Goal: Transaction & Acquisition: Purchase product/service

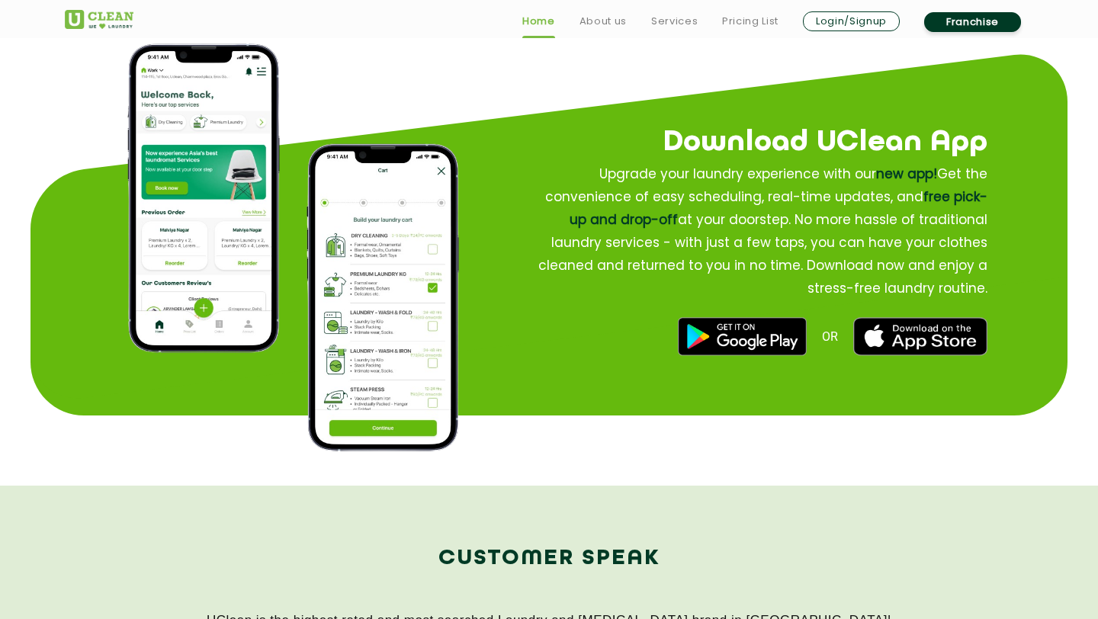
scroll to position [1851, 0]
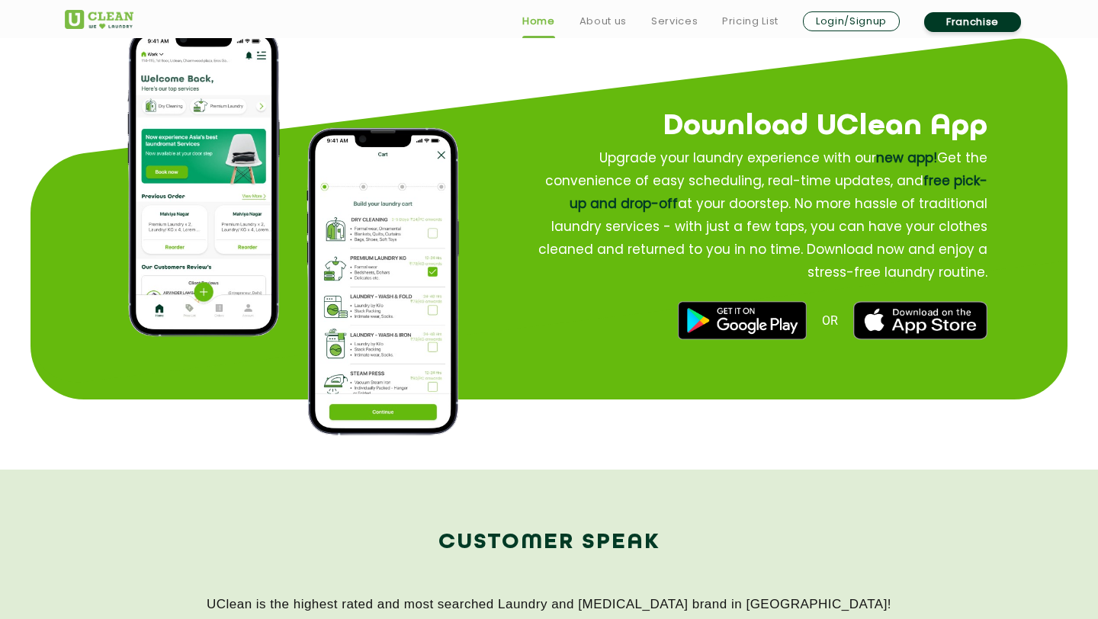
click at [719, 329] on img at bounding box center [742, 320] width 128 height 38
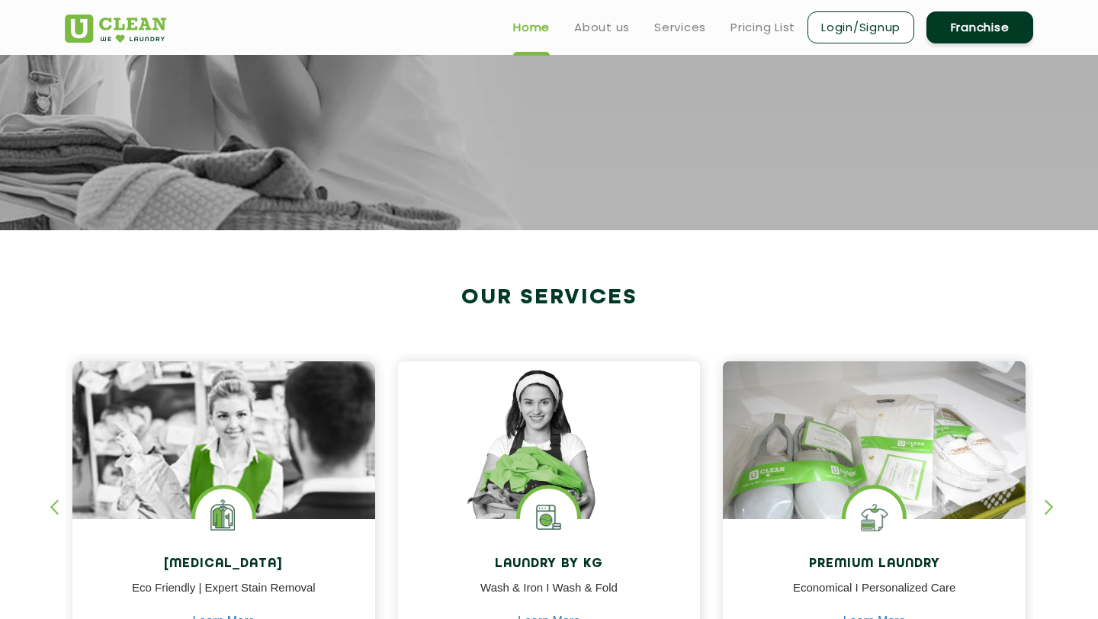
scroll to position [0, 0]
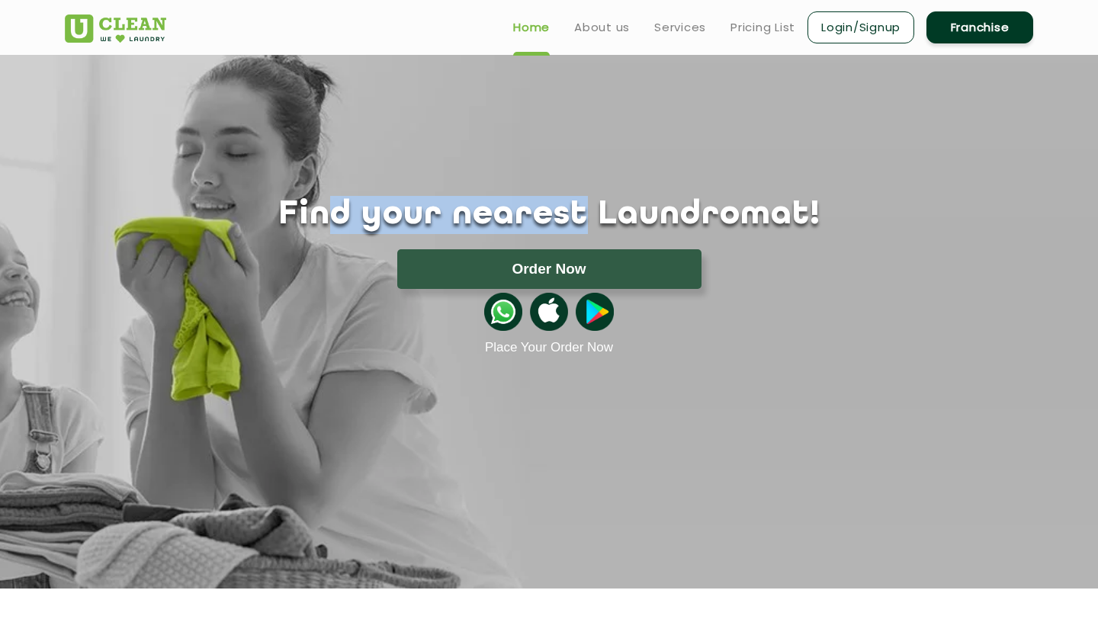
drag, startPoint x: 365, startPoint y: 211, endPoint x: 575, endPoint y: 223, distance: 210.7
click at [575, 223] on h1 "Find your nearest Laundromat!" at bounding box center [548, 215] width 991 height 38
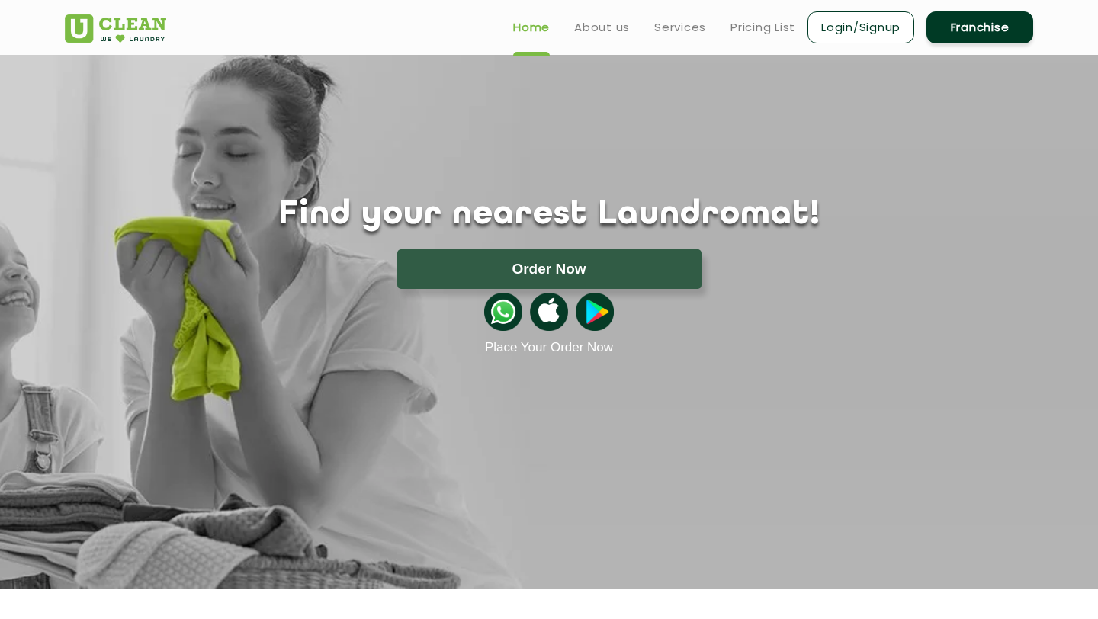
click at [675, 219] on h1 "Find your nearest Laundromat!" at bounding box center [548, 215] width 991 height 38
click at [496, 316] on img at bounding box center [503, 312] width 38 height 38
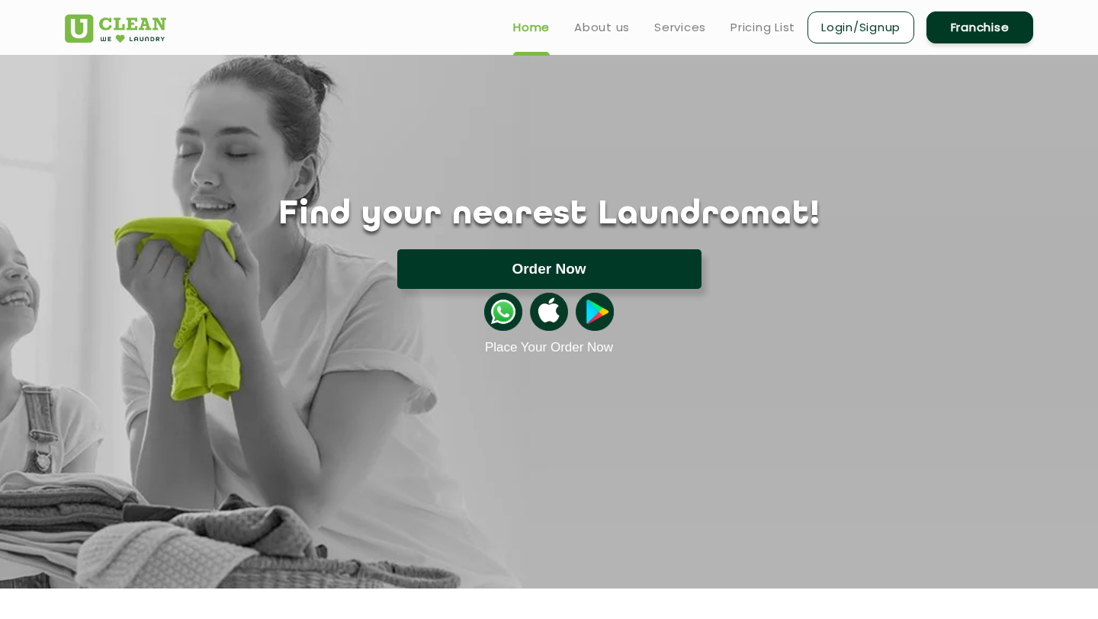
click at [543, 272] on button "Order Now" at bounding box center [549, 269] width 304 height 40
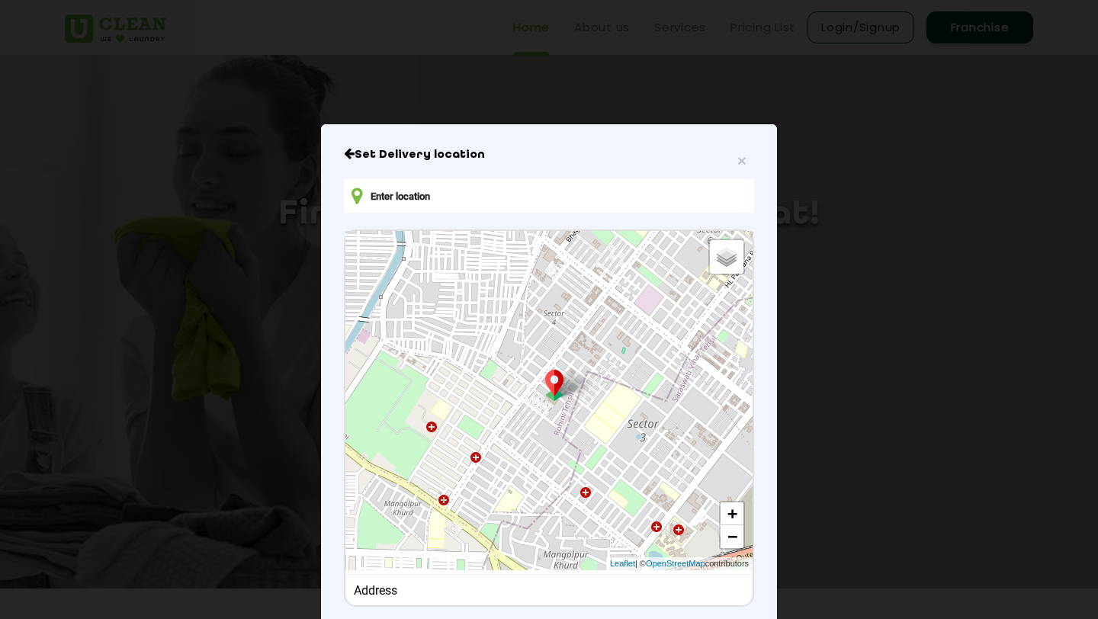
scroll to position [88, 0]
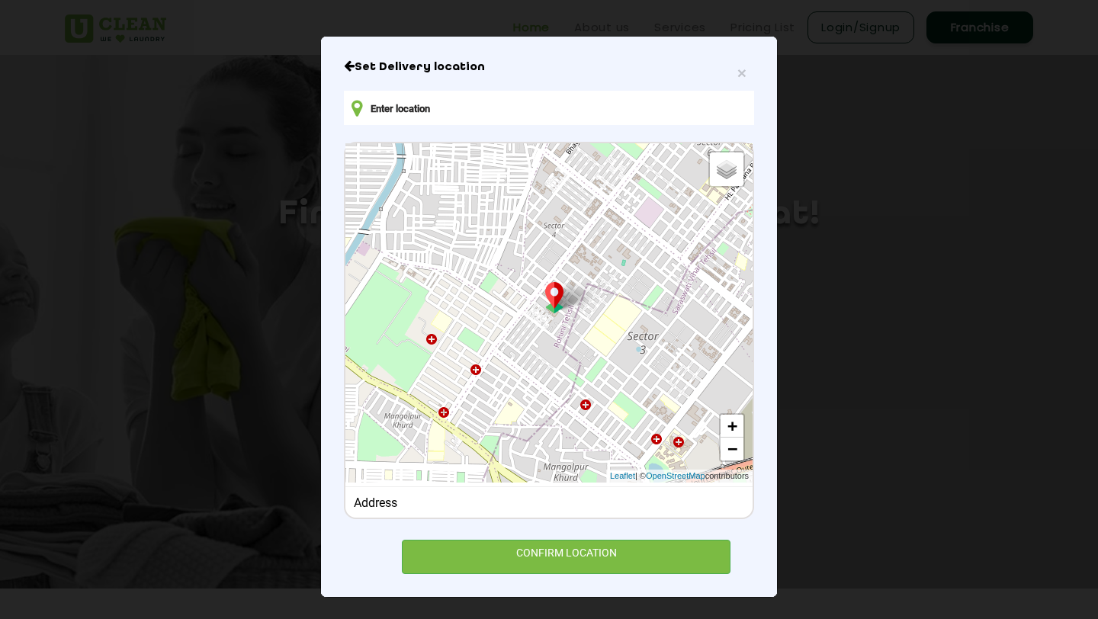
click at [586, 503] on div "Address" at bounding box center [549, 502] width 391 height 14
click at [471, 115] on input "text" at bounding box center [549, 108] width 410 height 34
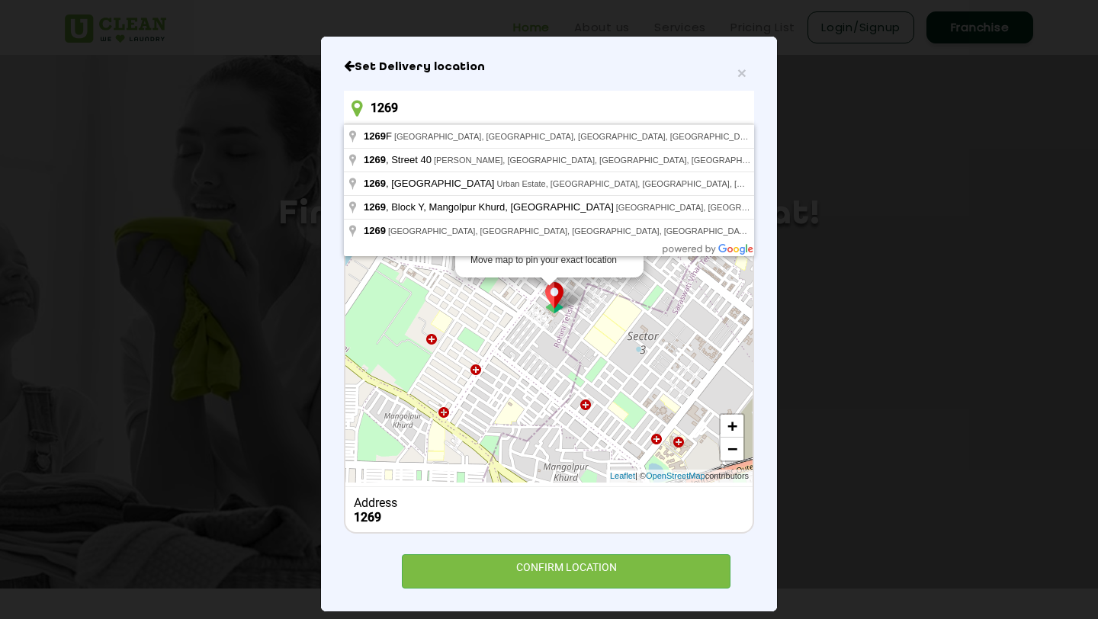
type input "1269"
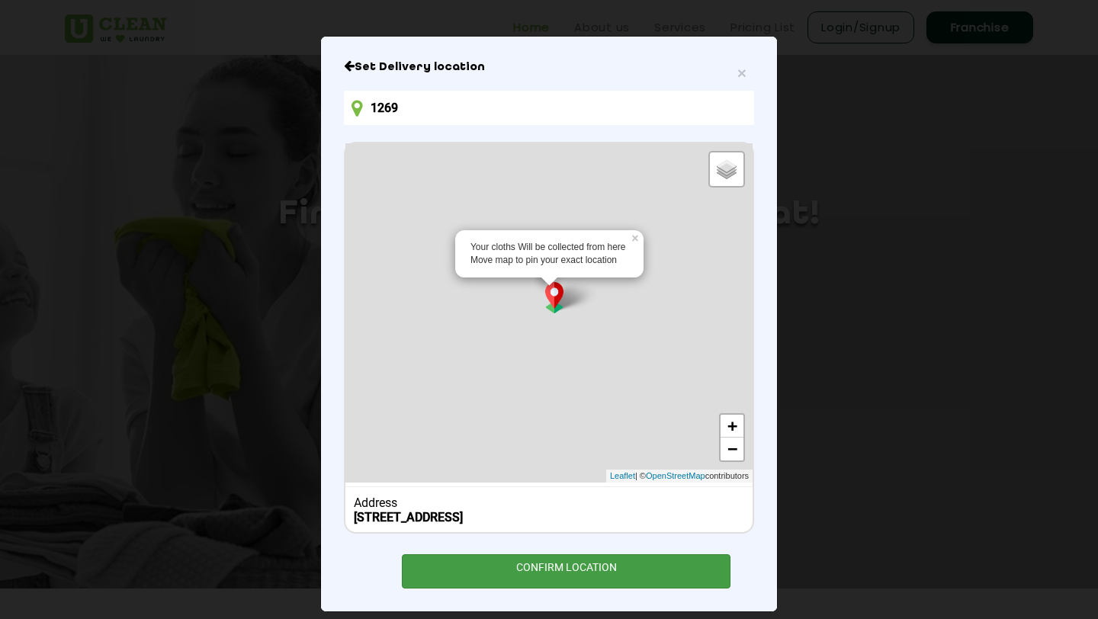
click at [570, 585] on div "CONFIRM LOCATION" at bounding box center [566, 571] width 329 height 34
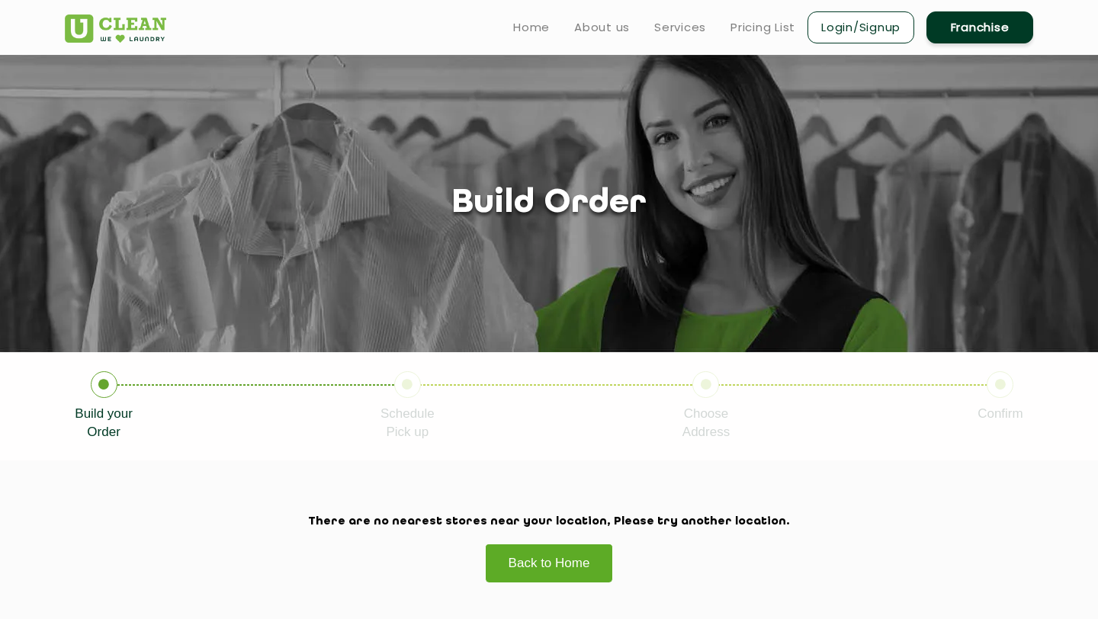
click at [524, 561] on link "Back to Home" at bounding box center [549, 562] width 129 height 39
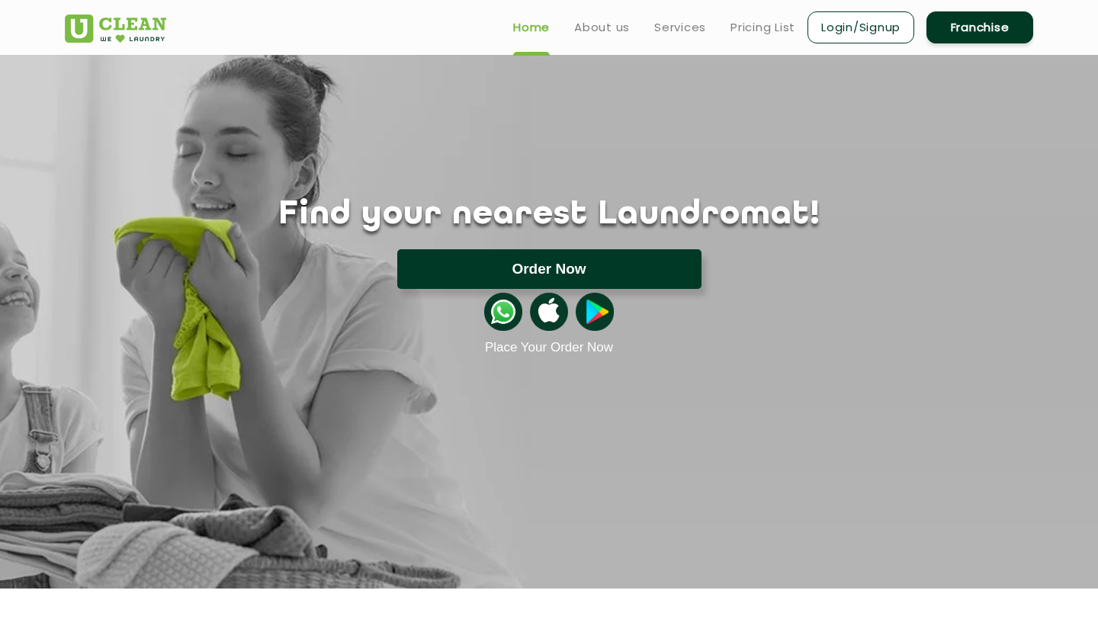
click at [508, 277] on button "Order Now" at bounding box center [549, 269] width 304 height 40
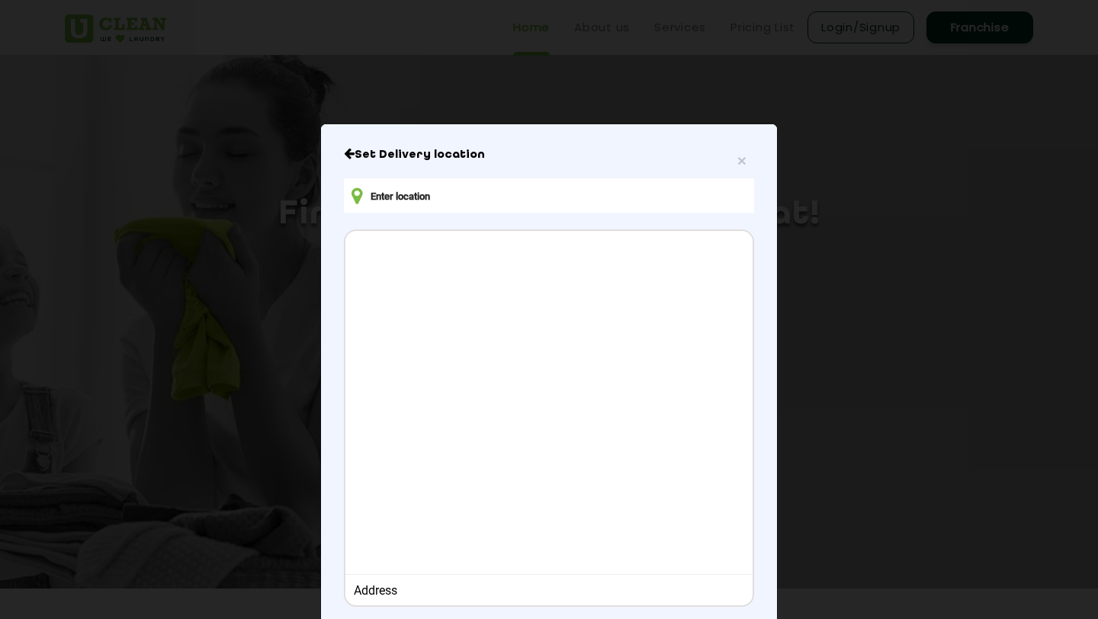
click at [355, 196] on icon at bounding box center [356, 196] width 11 height 19
click at [441, 274] on div at bounding box center [548, 400] width 407 height 339
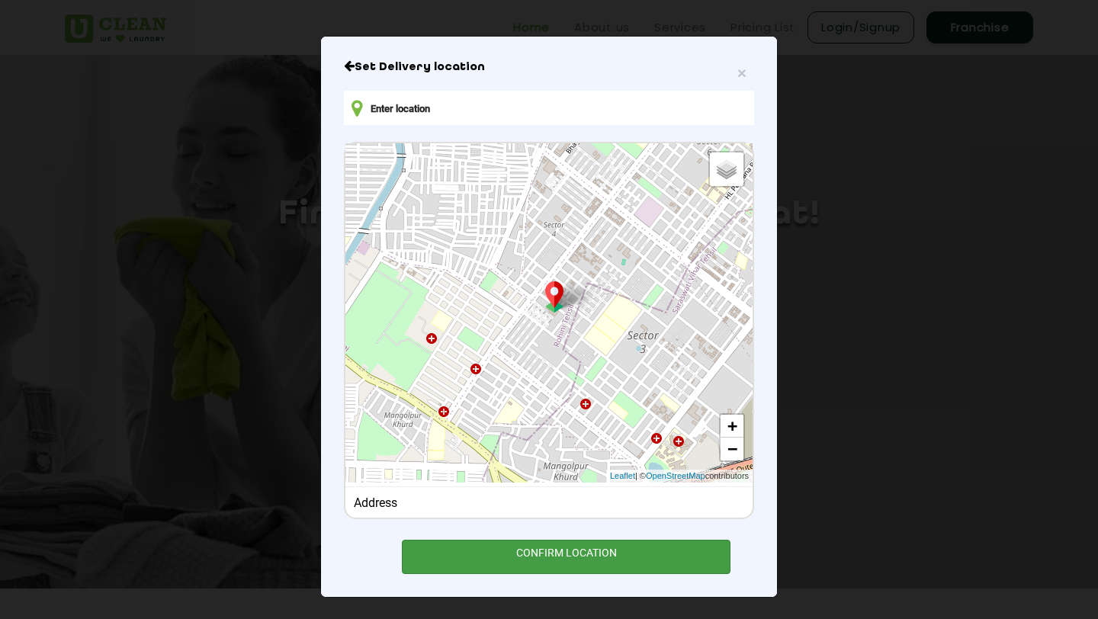
click at [585, 556] on div "CONFIRM LOCATION" at bounding box center [566, 557] width 329 height 34
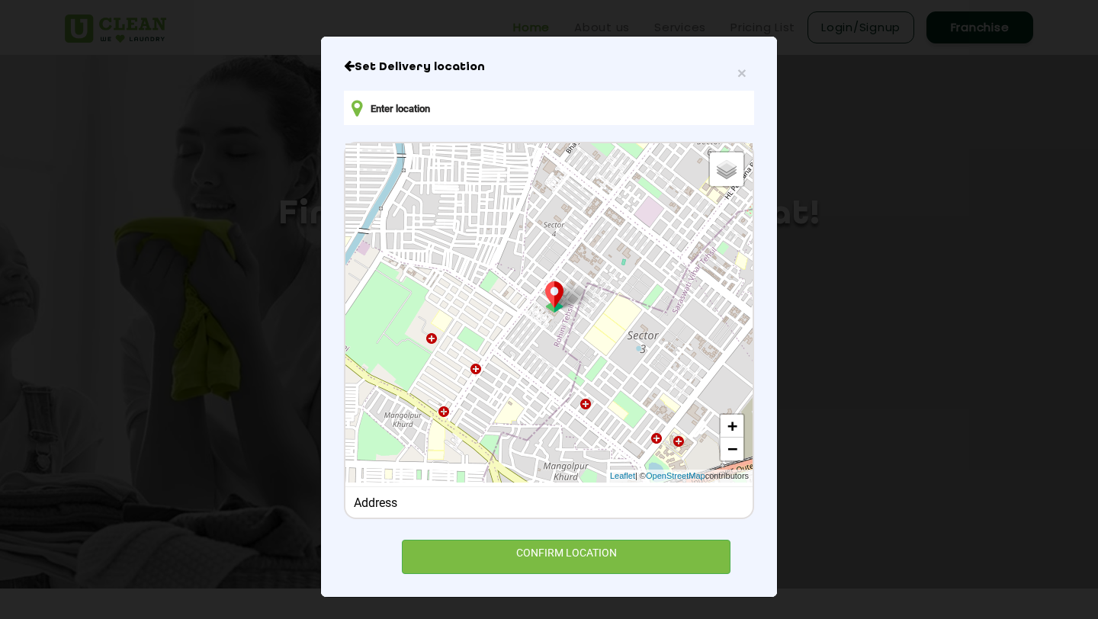
click at [399, 117] on input "text" at bounding box center [549, 108] width 410 height 34
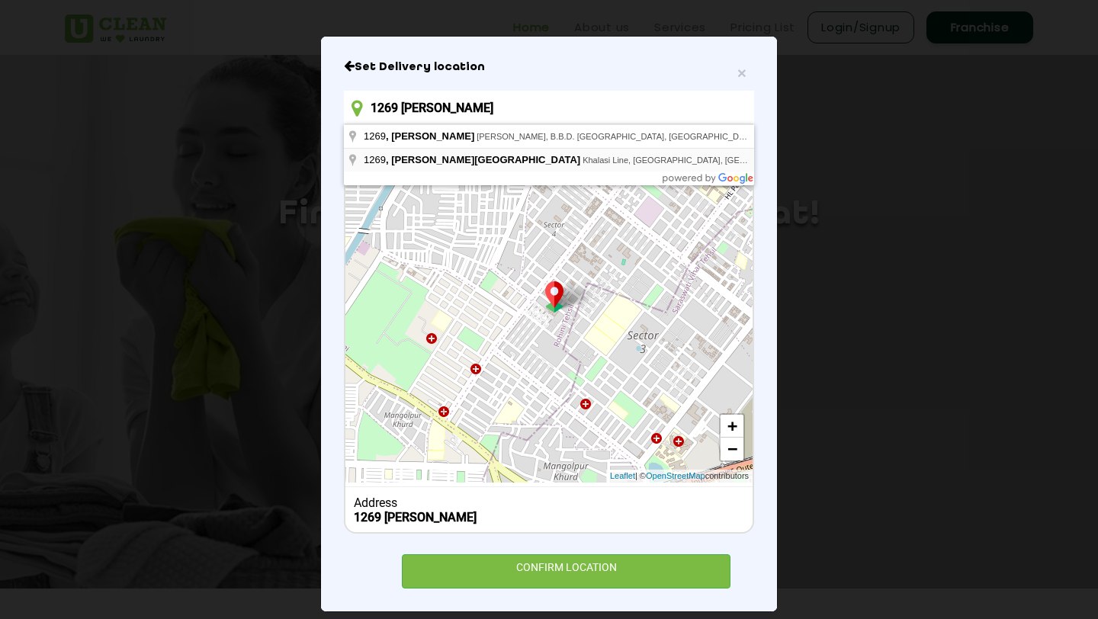
type input "1269, Larkins Street, Khalasi Line, Arya Nagar, Kanpur, Uttar Pradesh"
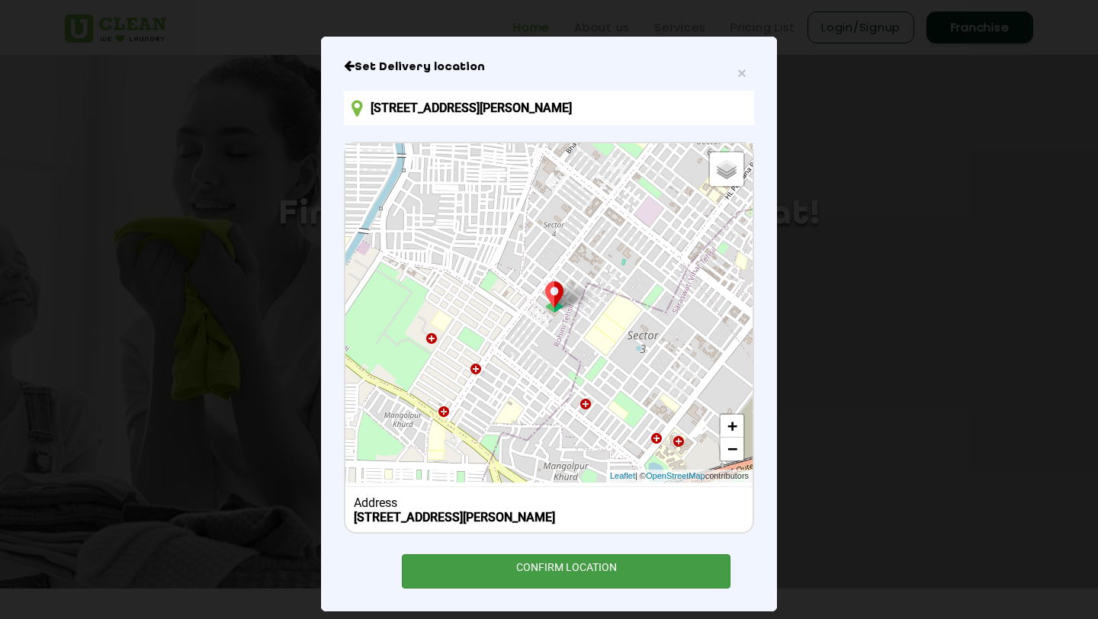
click at [576, 580] on div "CONFIRM LOCATION" at bounding box center [566, 571] width 329 height 34
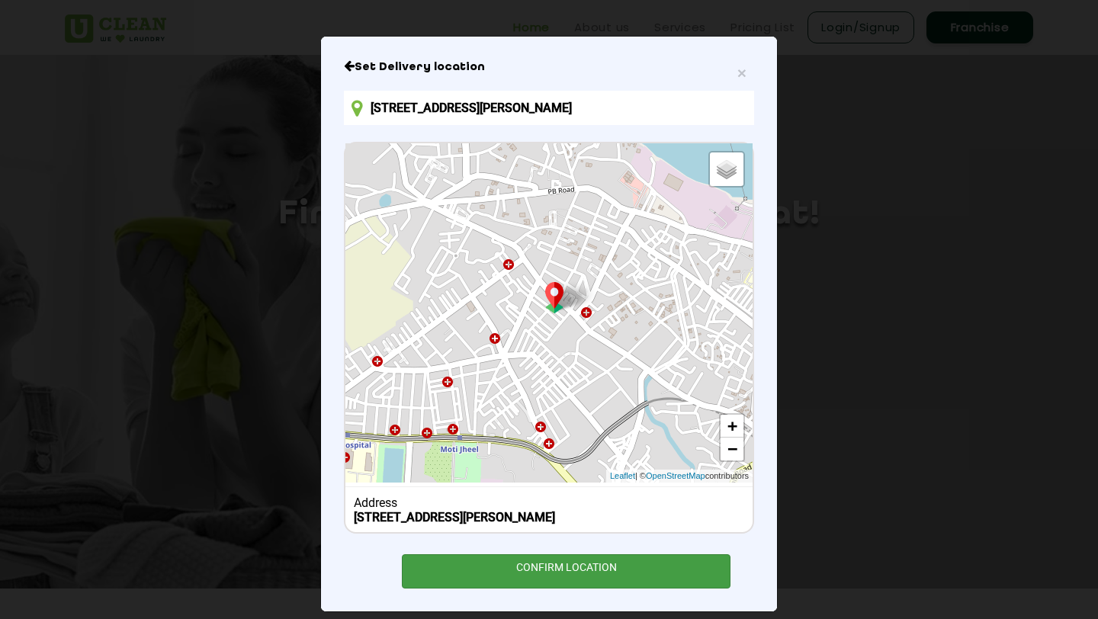
click at [570, 574] on div "CONFIRM LOCATION" at bounding box center [566, 571] width 329 height 34
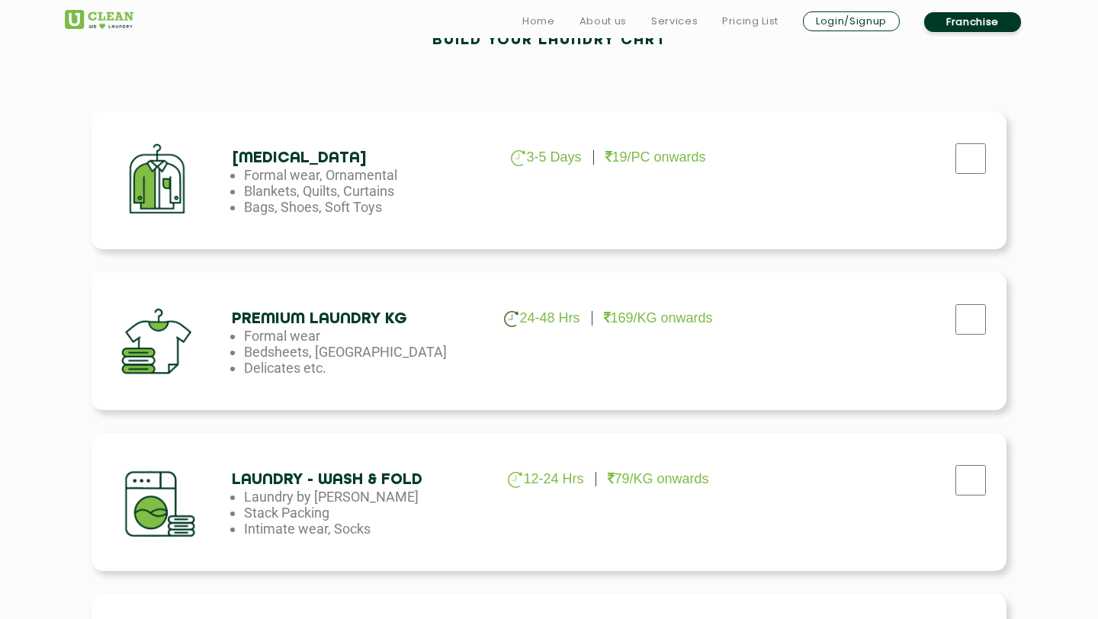
scroll to position [490, 0]
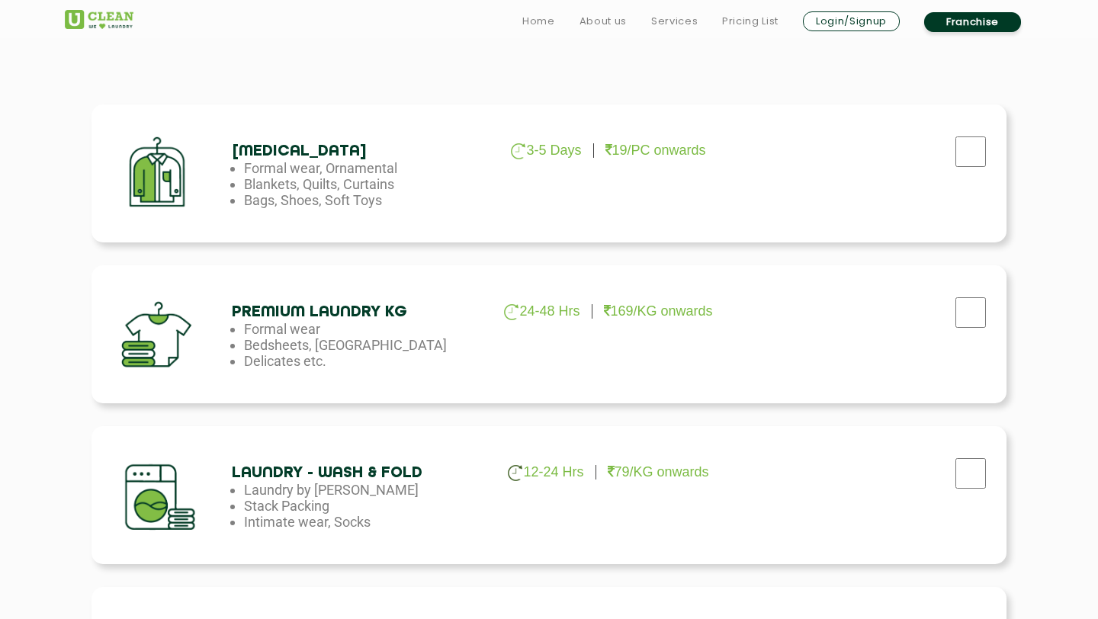
drag, startPoint x: 280, startPoint y: 486, endPoint x: 378, endPoint y: 516, distance: 102.2
click at [378, 208] on ul "12-24 Hrs 79/KG onwards Laundry by Kilo Stack Packing Intimate wear, Socks" at bounding box center [355, 184] width 247 height 48
drag, startPoint x: 364, startPoint y: 469, endPoint x: 365, endPoint y: 508, distance: 38.9
click at [365, 208] on div "Laundry - Wash & Fold 12-24 Hrs 79/KG onwards Laundry by Kilo Stack Packing Int…" at bounding box center [355, 176] width 247 height 66
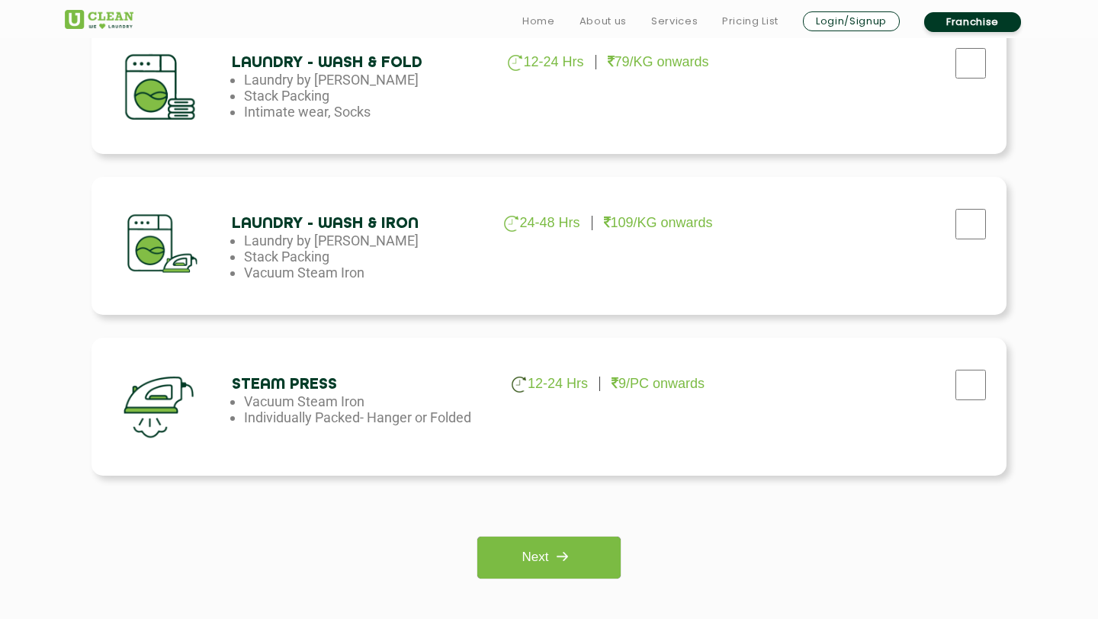
scroll to position [931, 0]
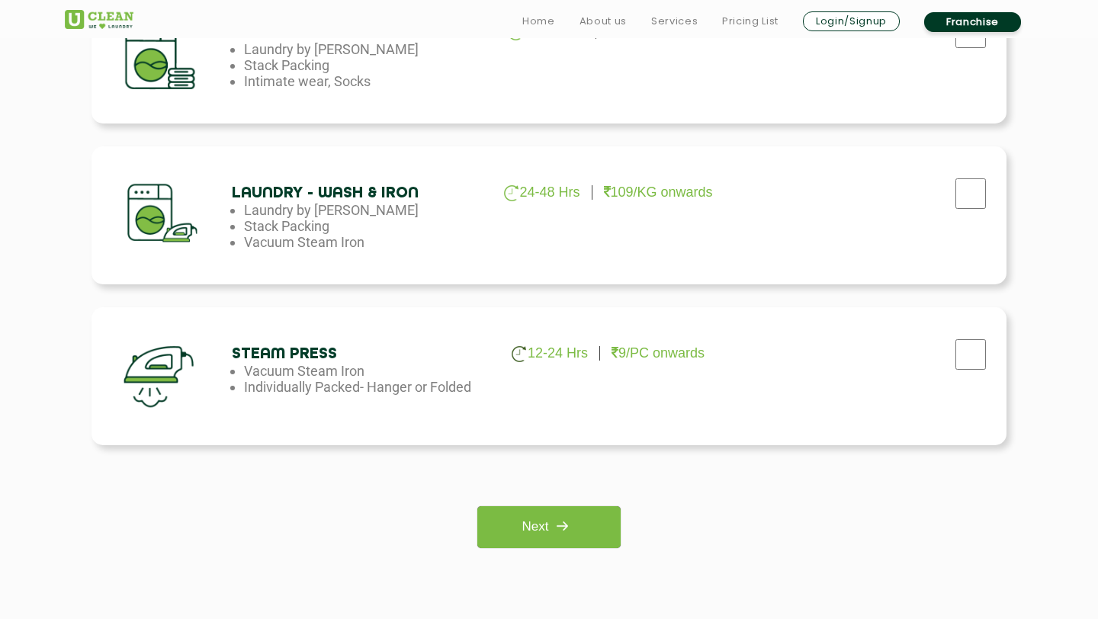
drag, startPoint x: 252, startPoint y: 372, endPoint x: 467, endPoint y: 395, distance: 216.9
click at [467, 395] on div "Steam Press 12-24 Hrs 9/PC onwards Vacuum Steam Iron Individually Packed- Hange…" at bounding box center [548, 376] width 915 height 138
checkbox input "true"
click at [572, 531] on img at bounding box center [561, 525] width 27 height 27
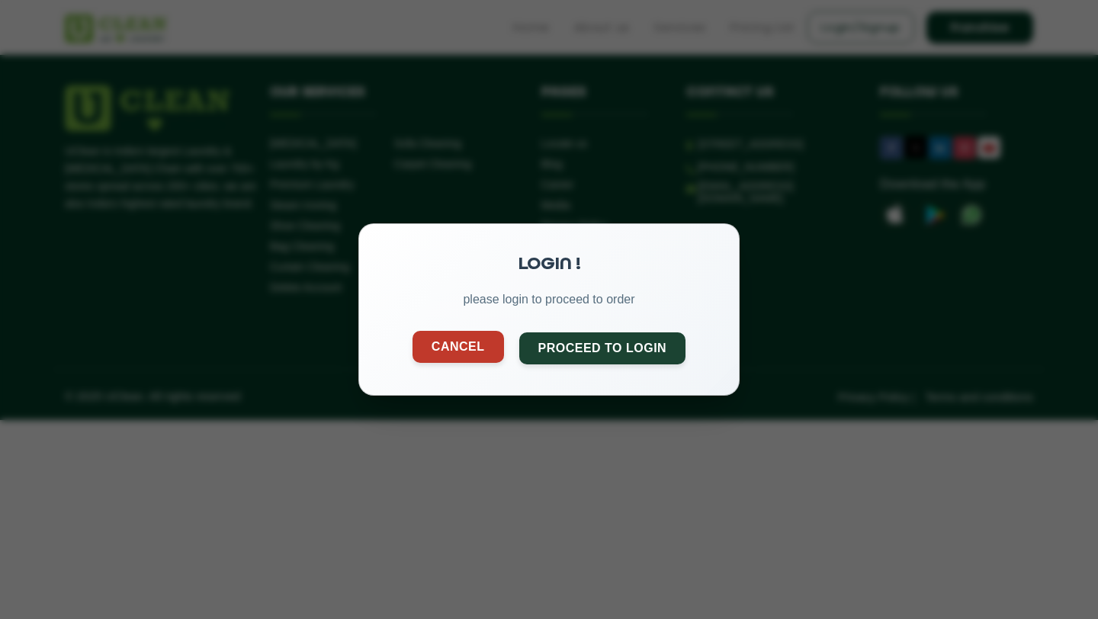
drag, startPoint x: 570, startPoint y: 352, endPoint x: 438, endPoint y: 362, distance: 133.0
click at [438, 362] on div "Cancel Proceed to Login" at bounding box center [548, 348] width 319 height 32
click at [434, 349] on button "Cancel" at bounding box center [457, 347] width 91 height 32
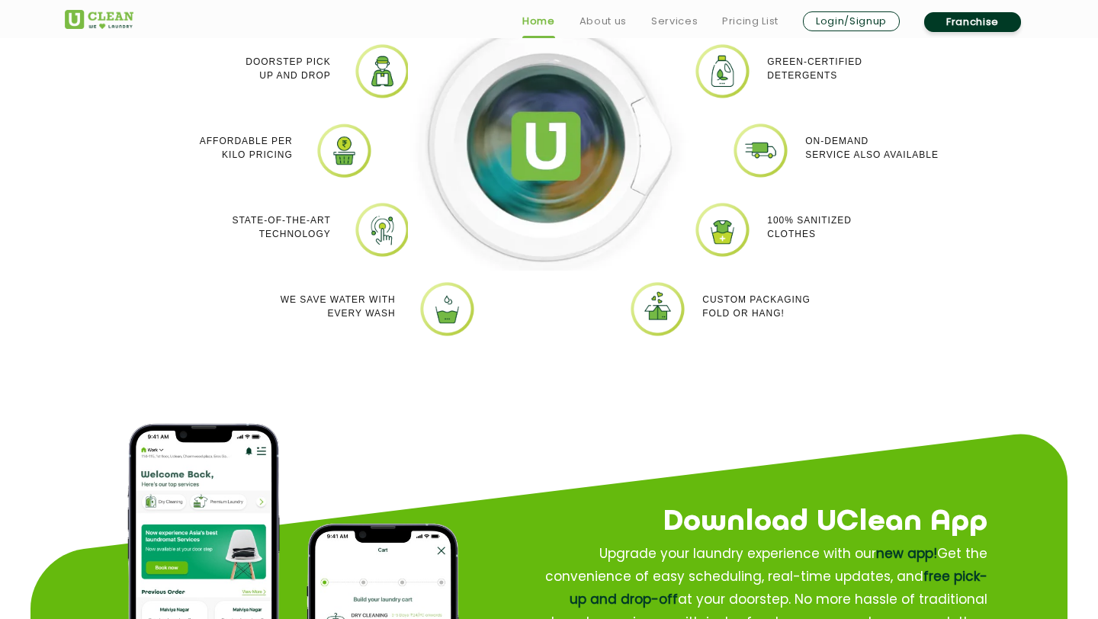
scroll to position [1132, 0]
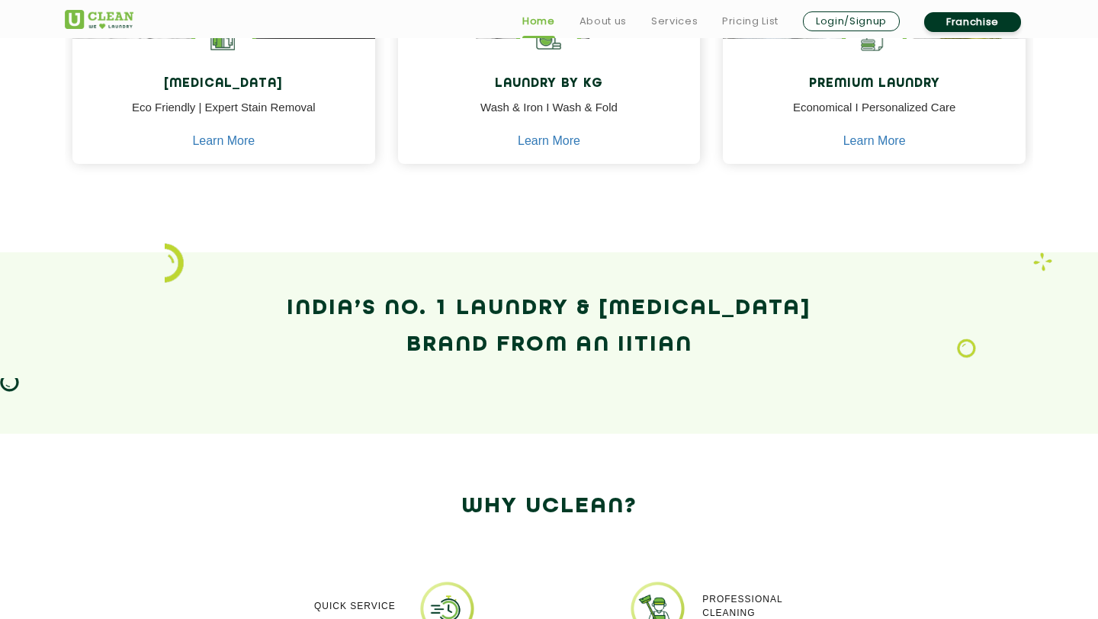
scroll to position [1204, 0]
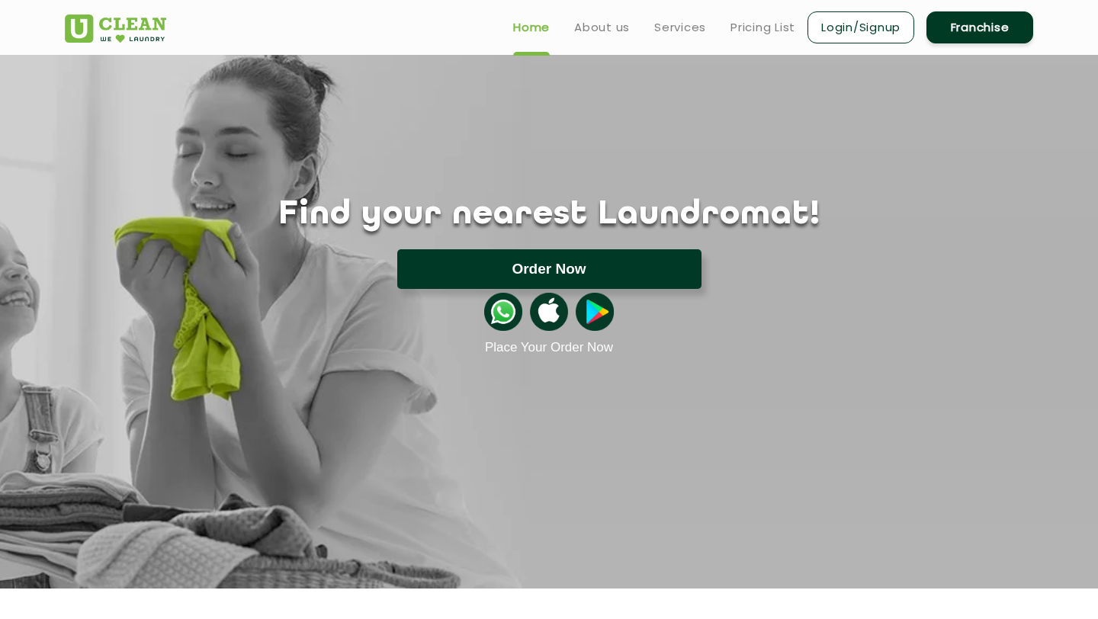
click at [554, 269] on button "Order Now" at bounding box center [549, 269] width 304 height 40
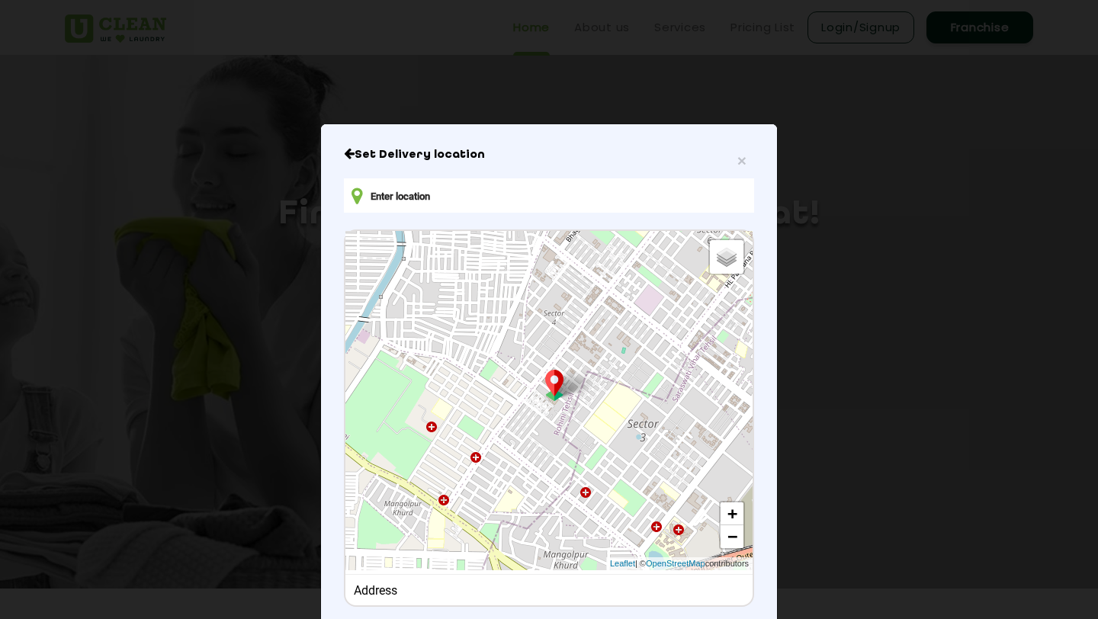
click at [508, 190] on input "text" at bounding box center [549, 195] width 410 height 34
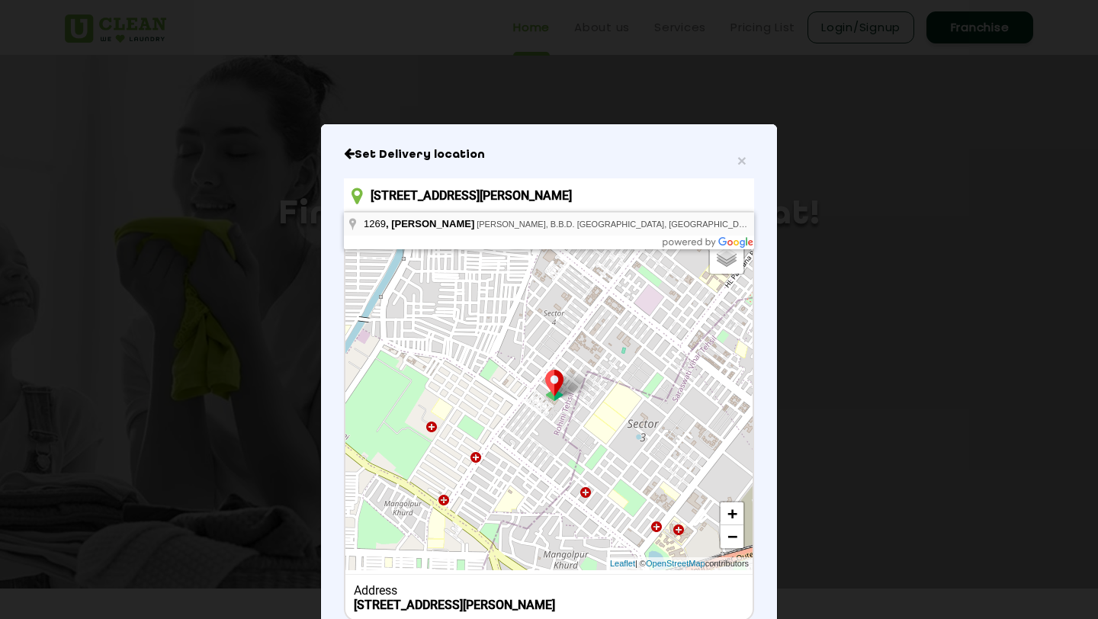
type input "1269, Larkin Lane, Lal Dighi, B.B.D. Bagh, Kolkata, West Bengal, India"
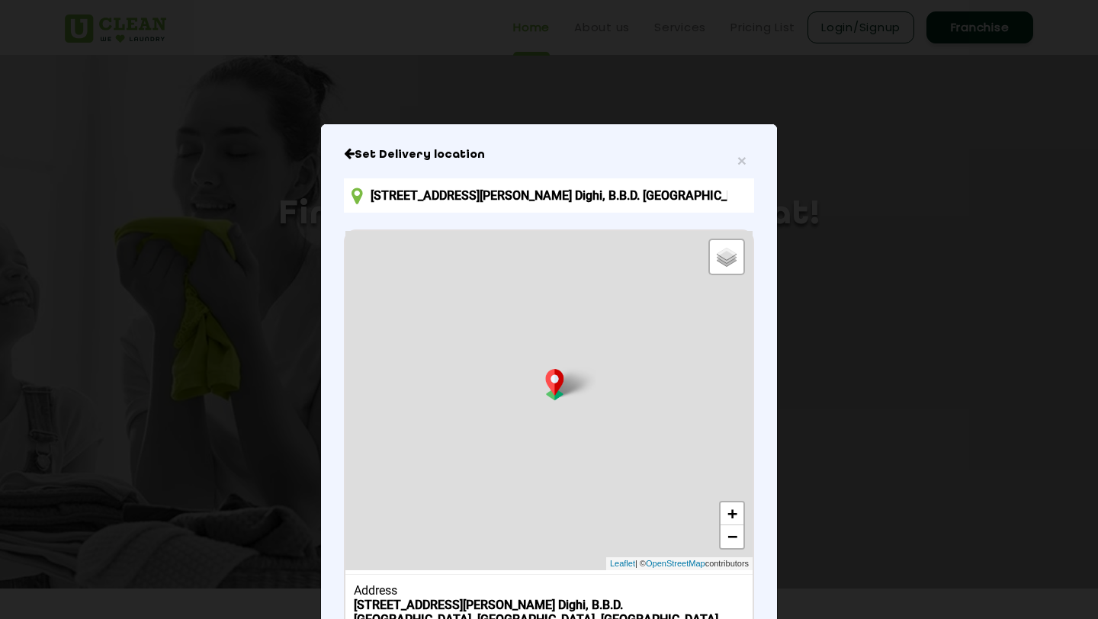
scroll to position [102, 0]
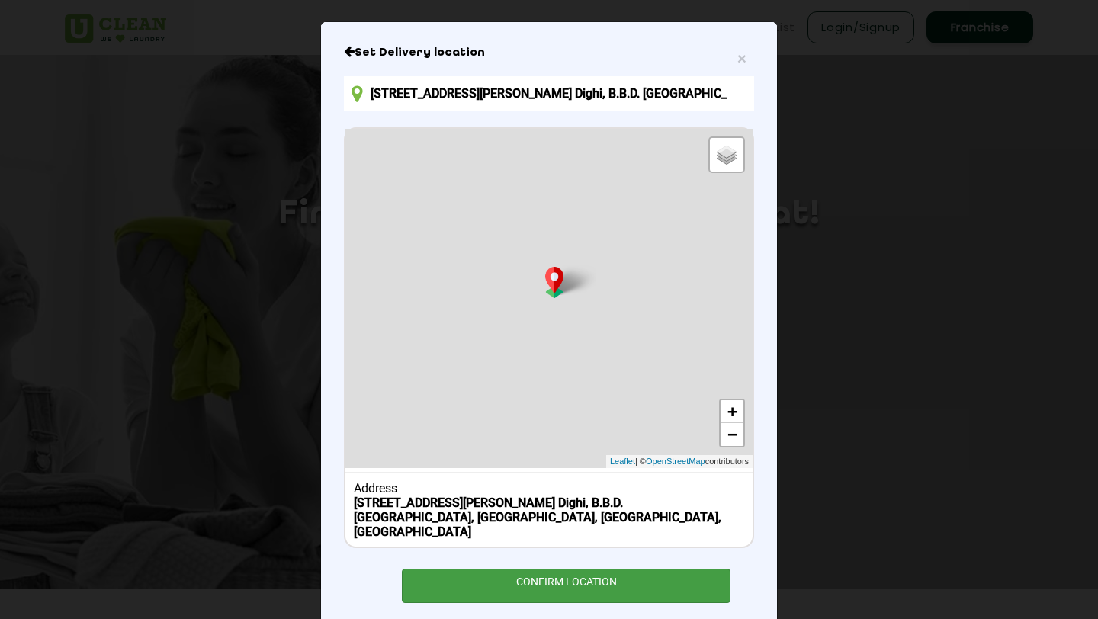
click at [585, 569] on div "CONFIRM LOCATION" at bounding box center [566, 586] width 329 height 34
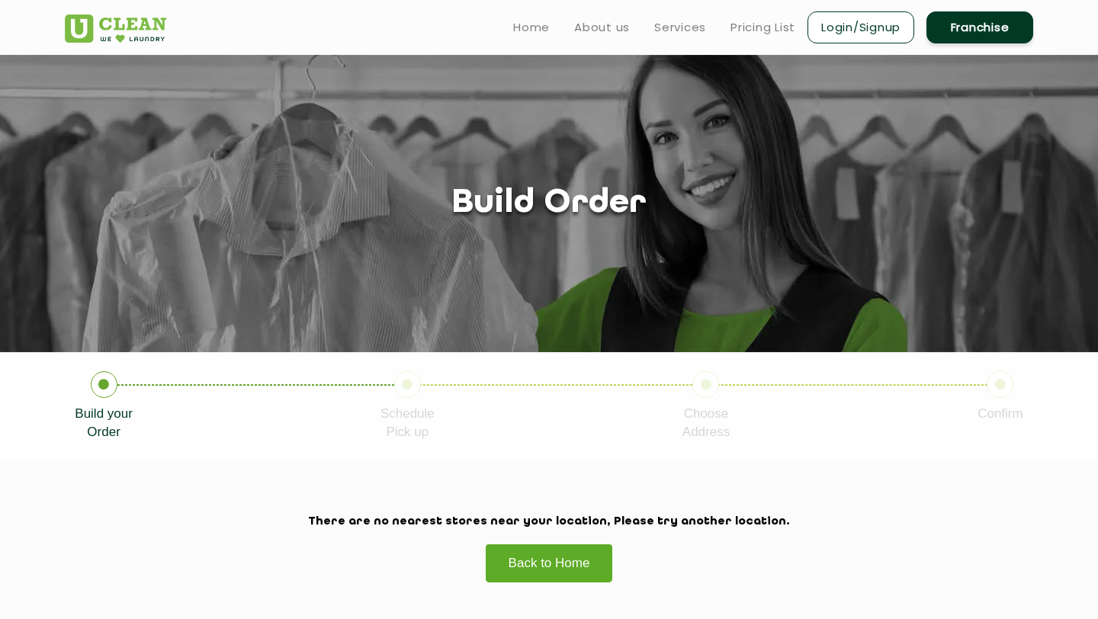
click at [563, 558] on link "Back to Home" at bounding box center [549, 562] width 129 height 39
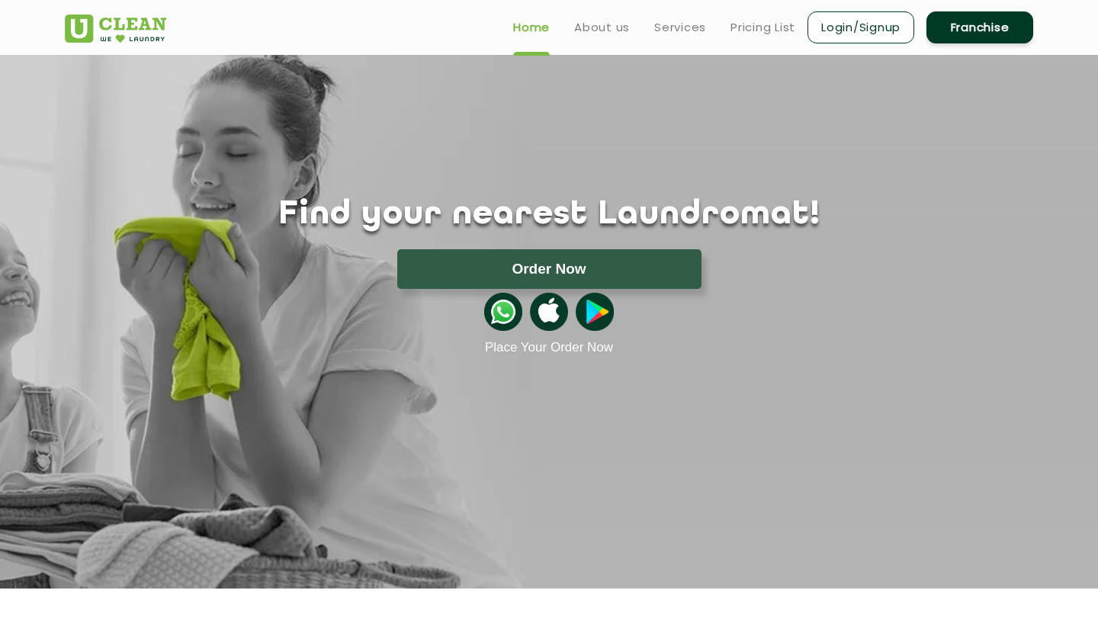
click at [544, 259] on button "Order Now" at bounding box center [549, 269] width 304 height 40
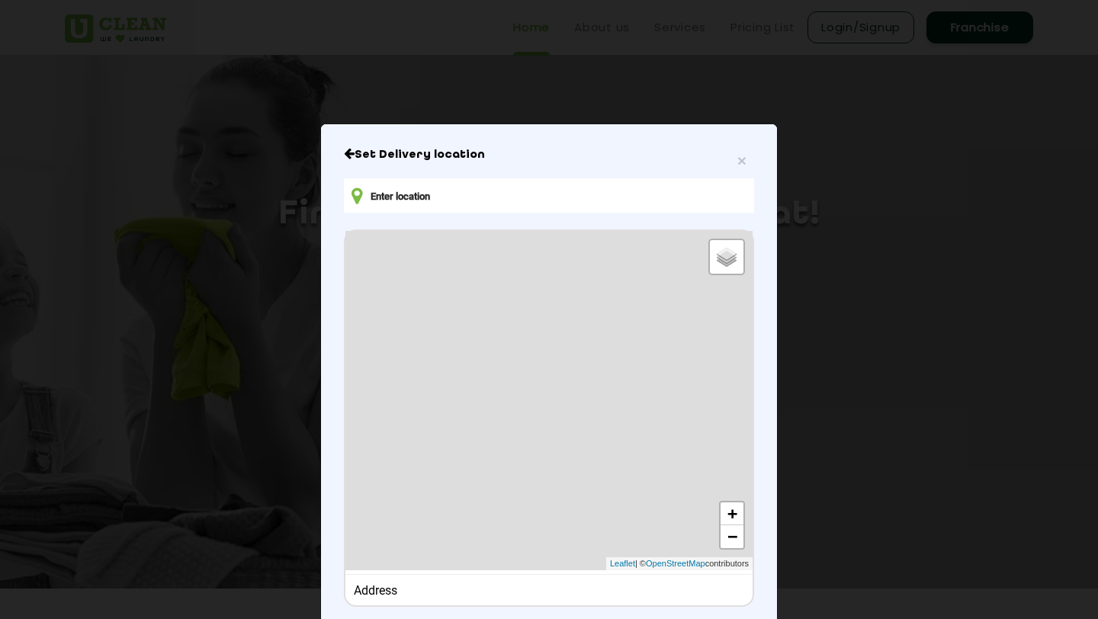
click at [540, 197] on input "text" at bounding box center [549, 195] width 410 height 34
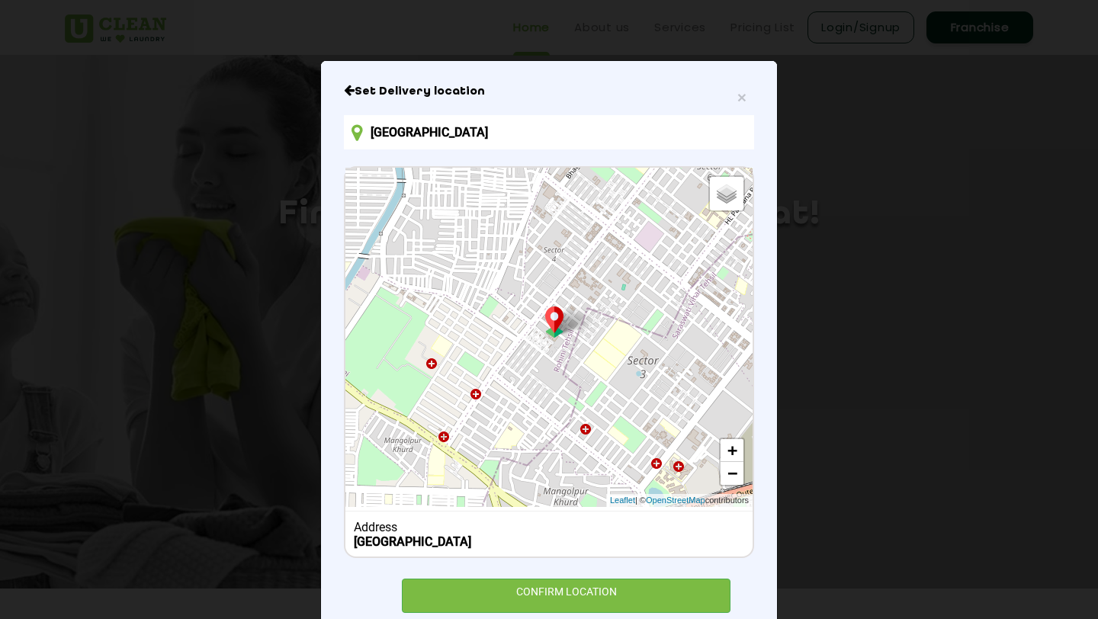
scroll to position [82, 0]
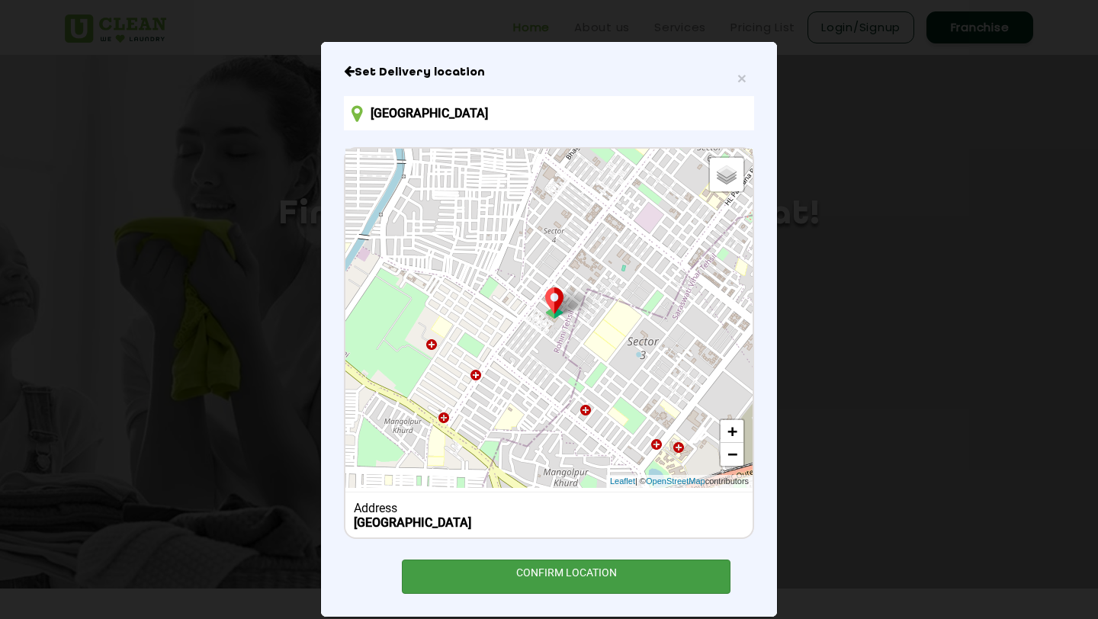
click at [541, 578] on div "CONFIRM LOCATION" at bounding box center [566, 576] width 329 height 34
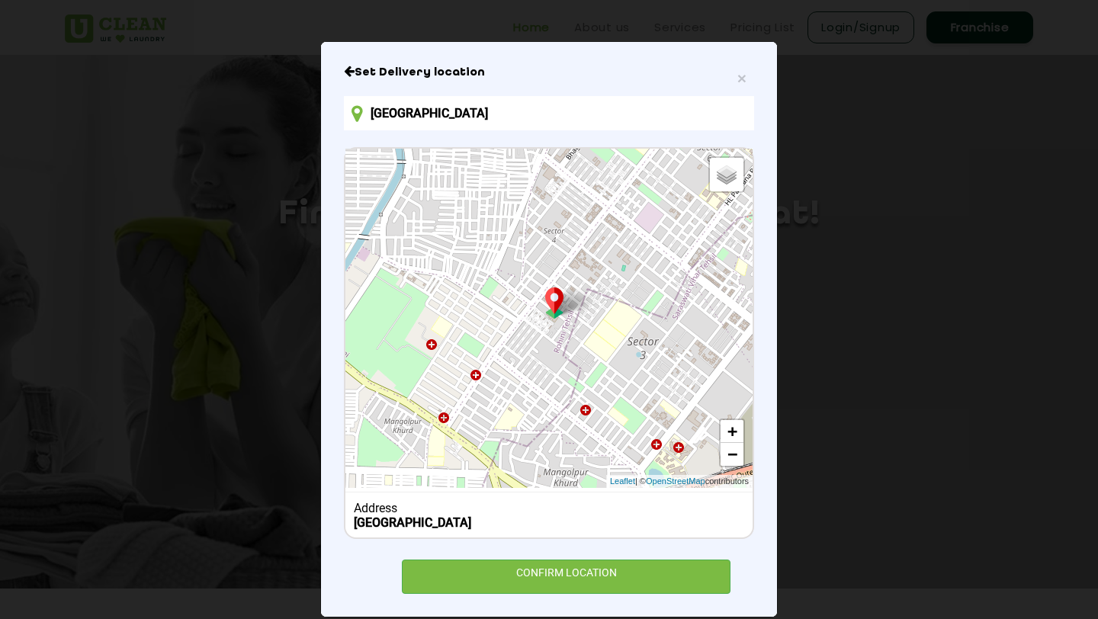
click at [418, 113] on input "[GEOGRAPHIC_DATA]" at bounding box center [549, 113] width 410 height 34
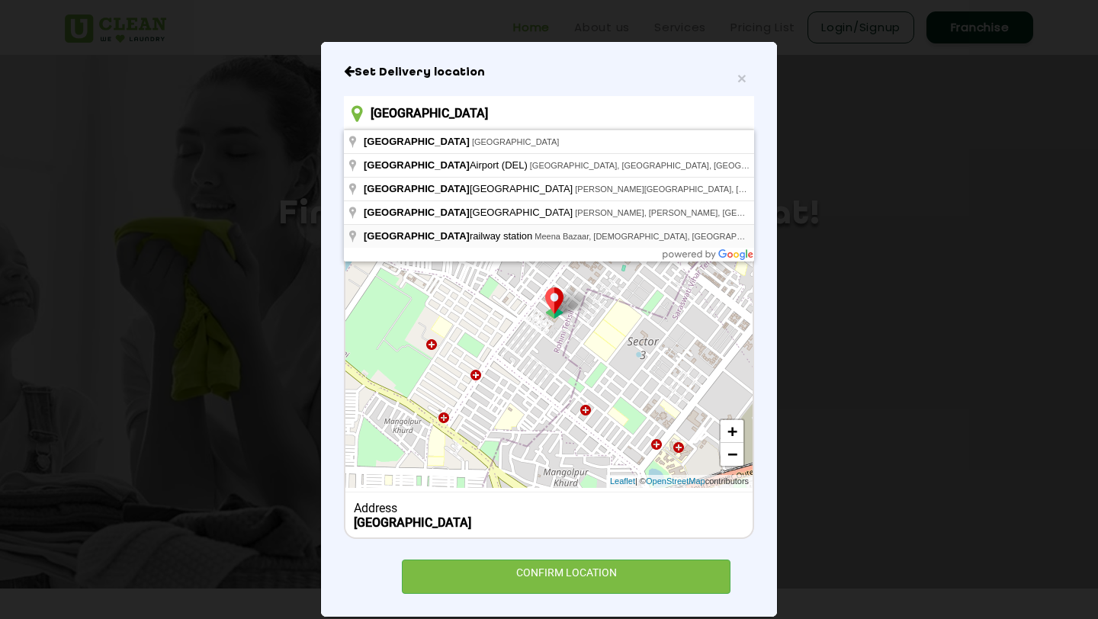
type input "[GEOGRAPHIC_DATA], [GEOGRAPHIC_DATA], [DEMOGRAPHIC_DATA], [GEOGRAPHIC_DATA], [G…"
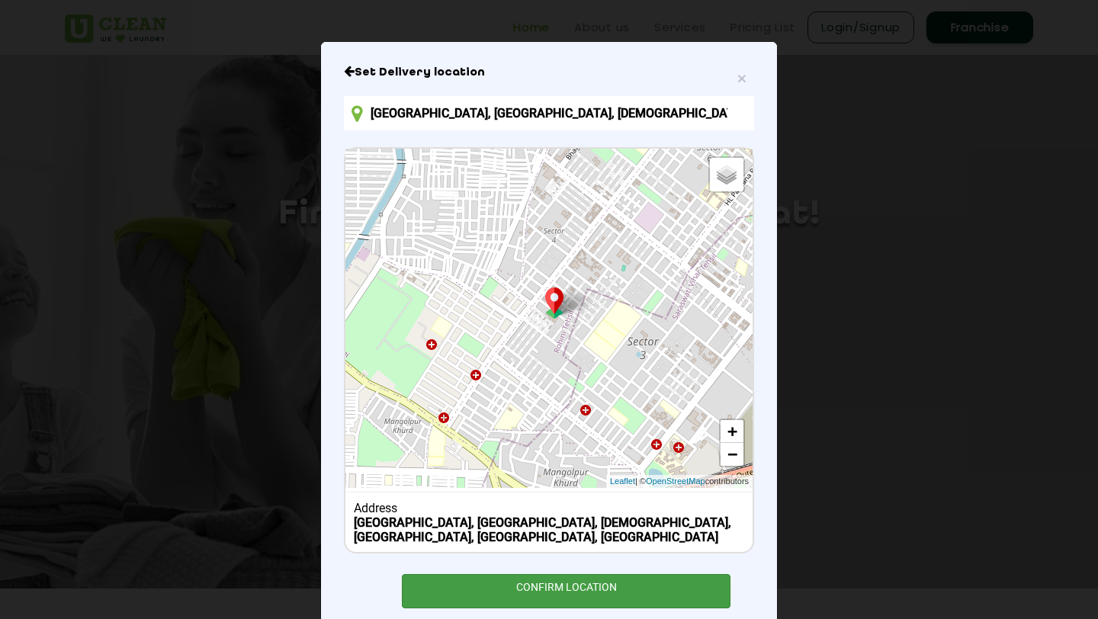
click at [563, 574] on div "CONFIRM LOCATION" at bounding box center [566, 591] width 329 height 34
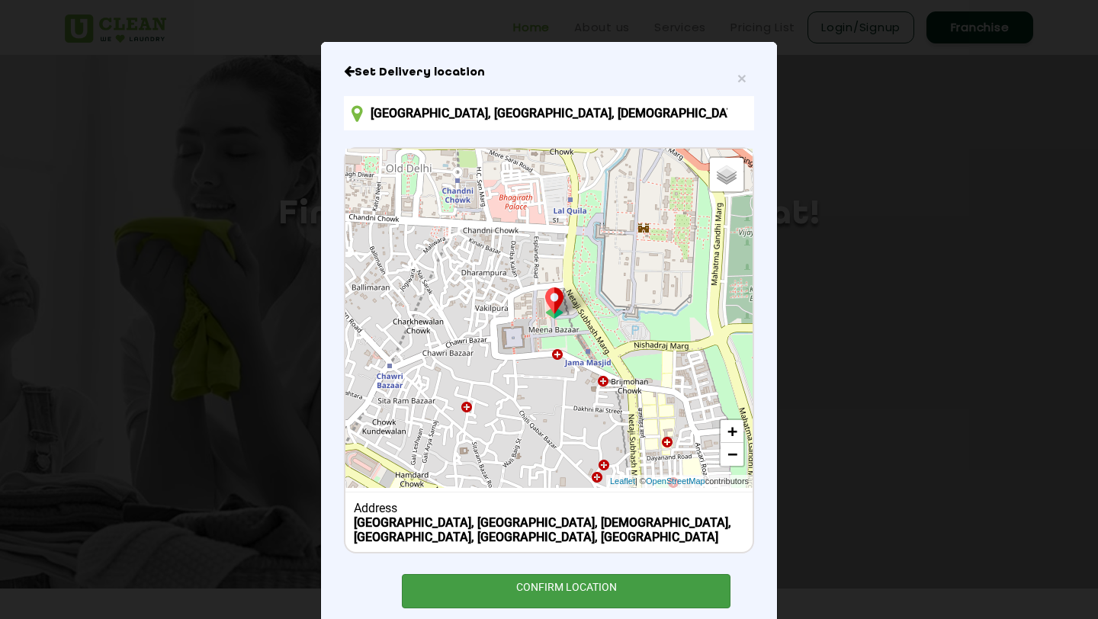
click at [573, 582] on div "CONFIRM LOCATION" at bounding box center [566, 591] width 329 height 34
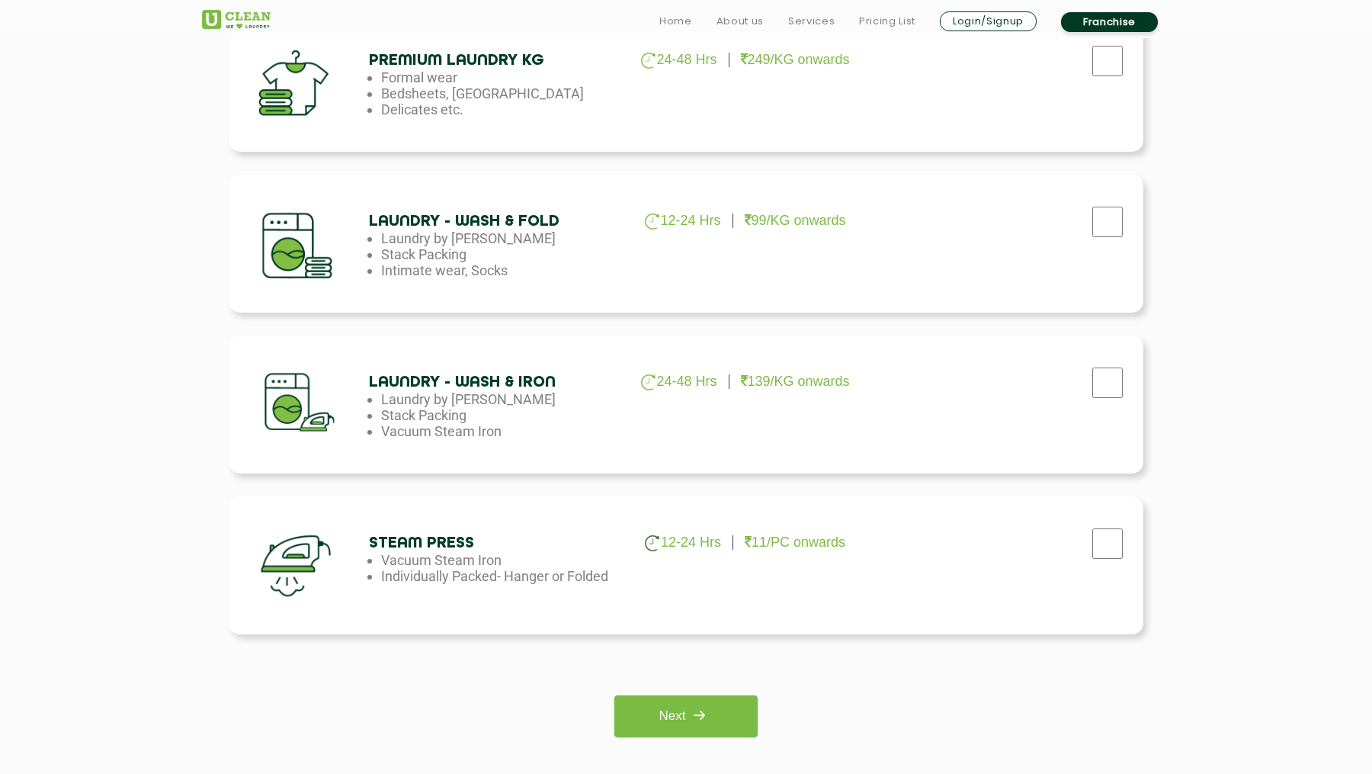
scroll to position [771, 0]
